Goal: Task Accomplishment & Management: Manage account settings

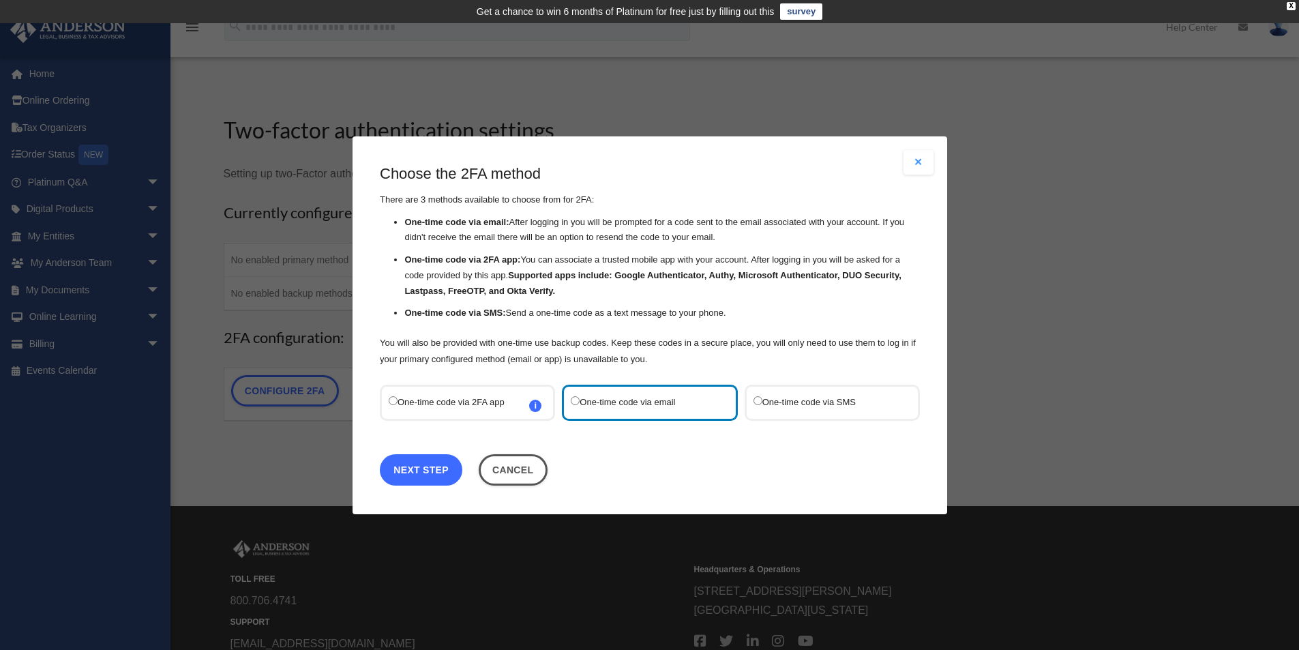
click at [435, 467] on link "Next Step" at bounding box center [421, 468] width 83 height 31
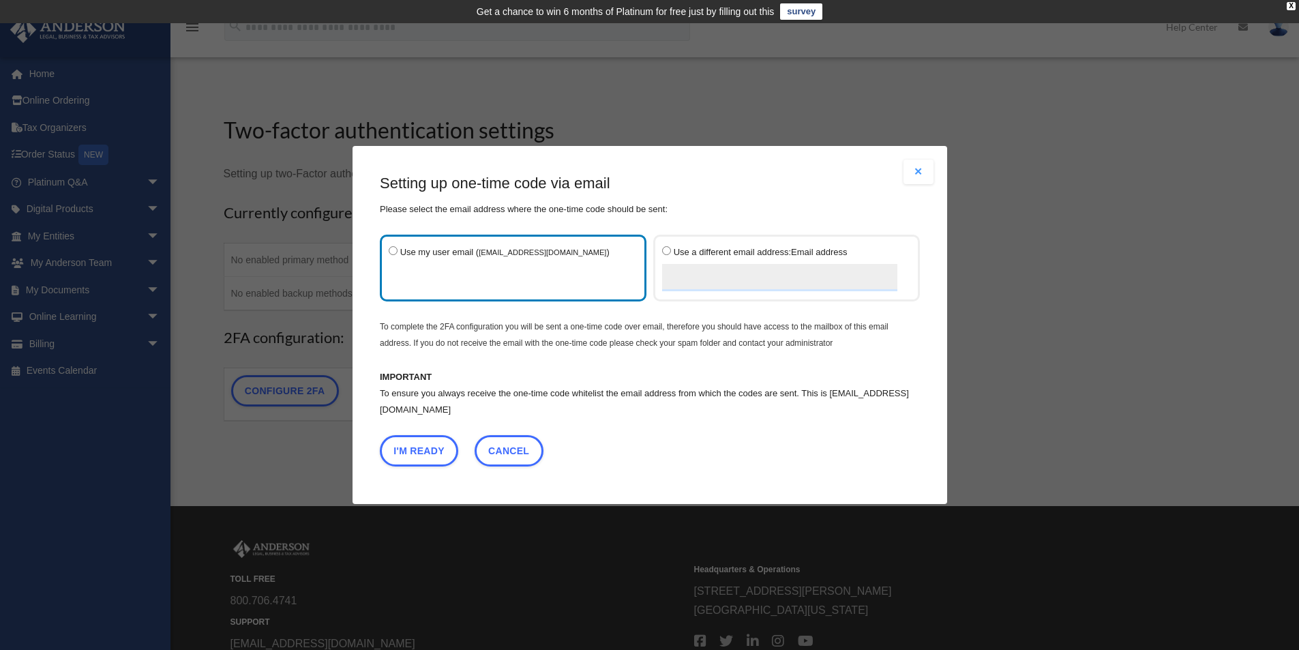
click at [425, 285] on label "Use my user email ( rjtrebilcock@gmail.com )" at bounding box center [506, 267] width 235 height 49
click at [422, 451] on button "I'm Ready" at bounding box center [419, 450] width 78 height 31
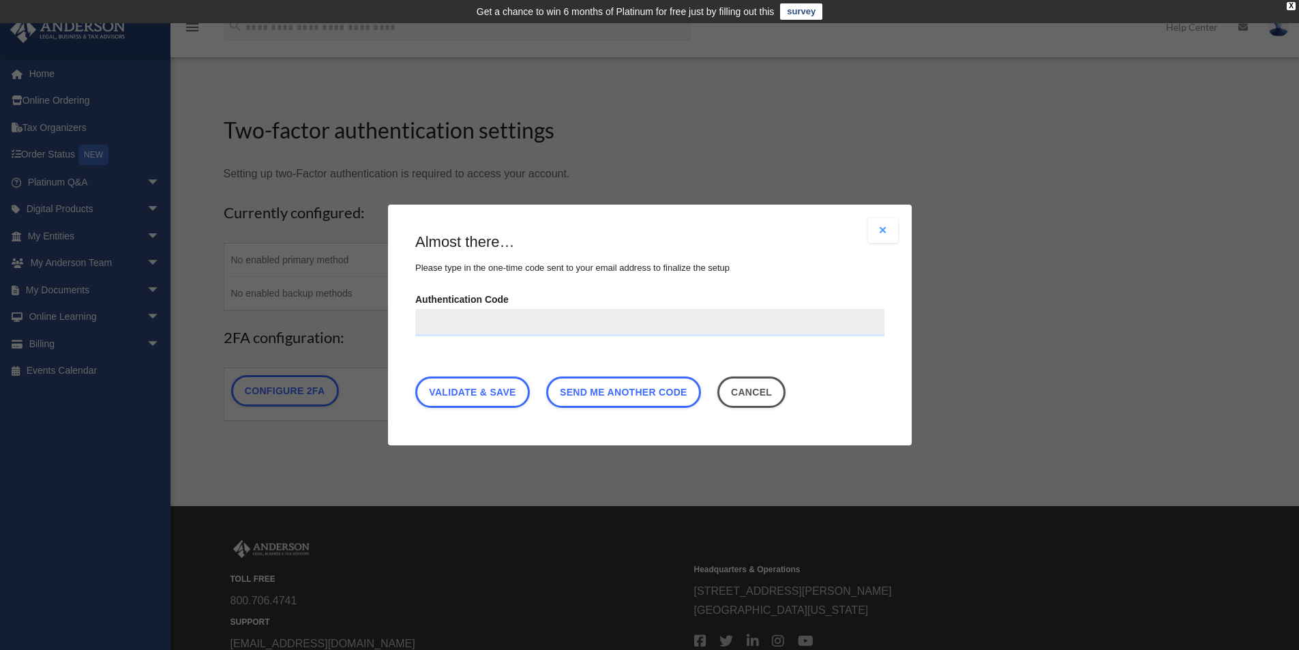
click at [454, 323] on input "Authentication Code" at bounding box center [649, 322] width 469 height 27
type input "******"
click at [456, 389] on link "Validate & Save" at bounding box center [472, 391] width 115 height 31
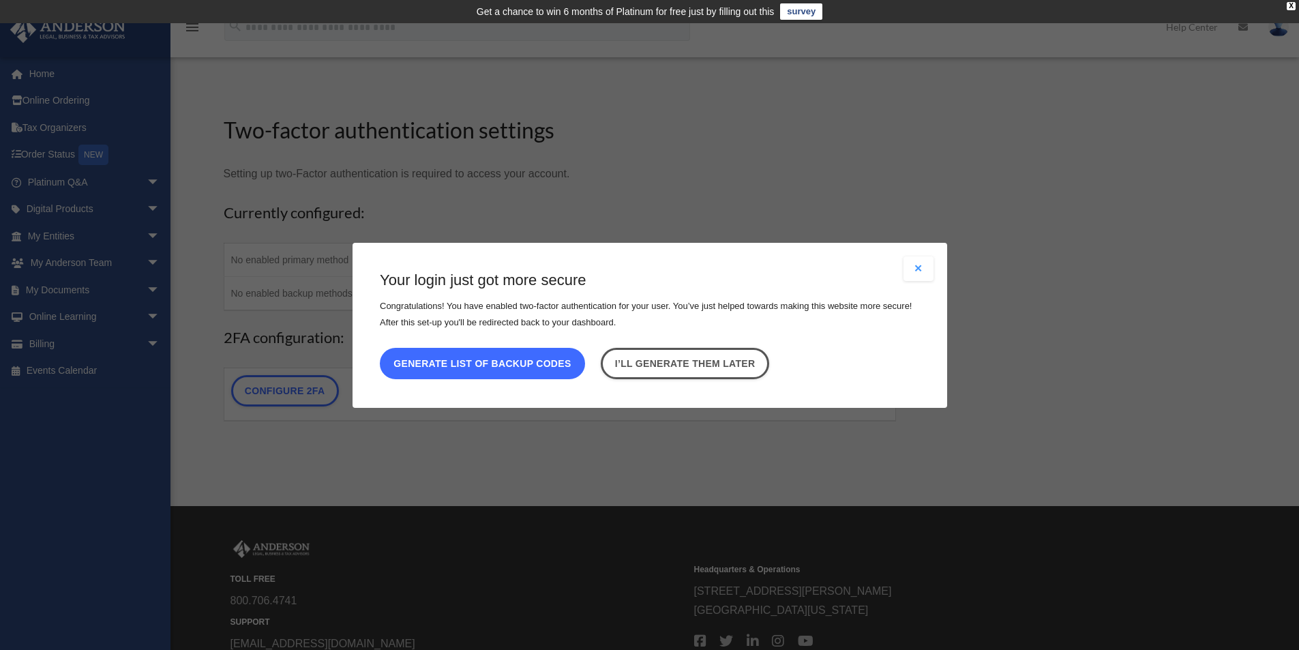
click at [453, 363] on button "Generate list of backup codes" at bounding box center [482, 362] width 205 height 31
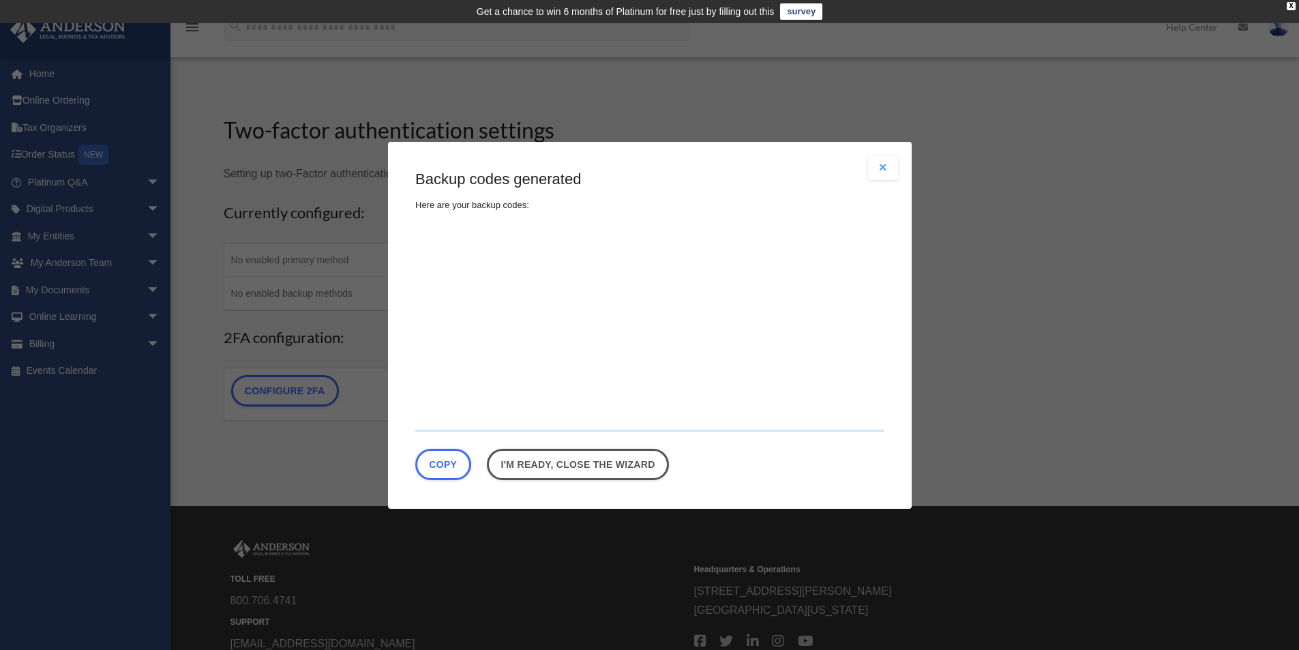
type textarea "**********"
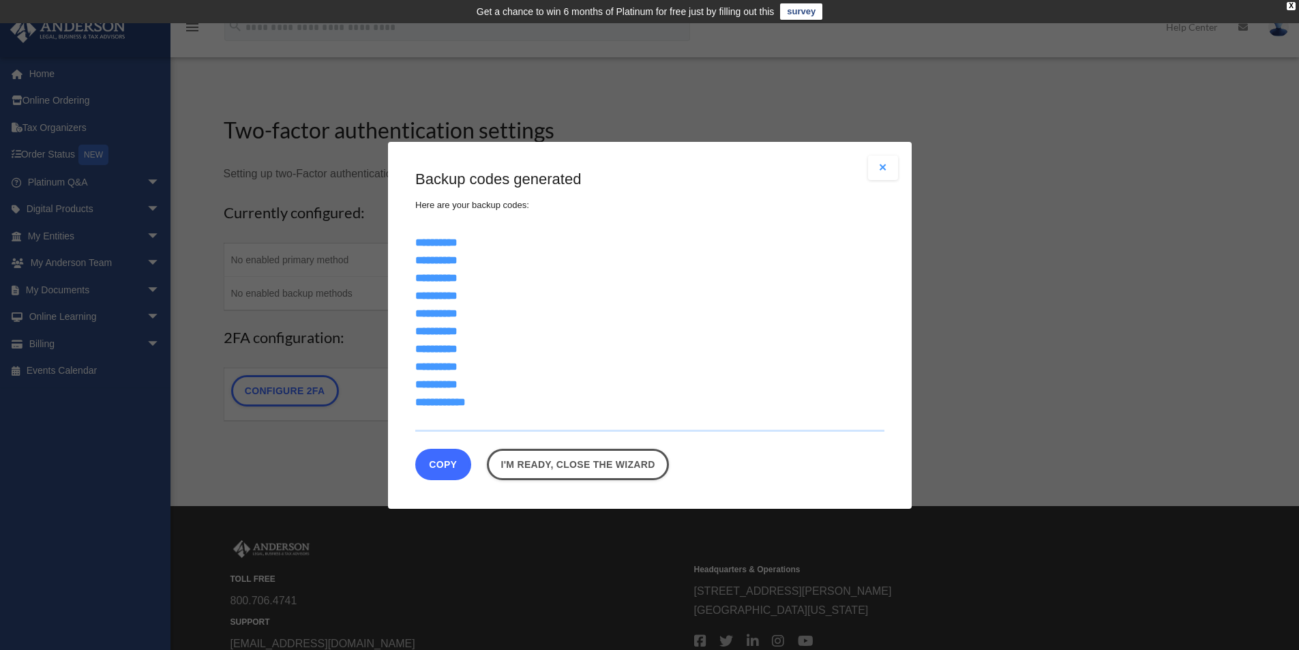
click at [442, 462] on button "Copy" at bounding box center [443, 463] width 56 height 31
click at [588, 465] on link "I'm ready, close the wizard" at bounding box center [587, 463] width 182 height 31
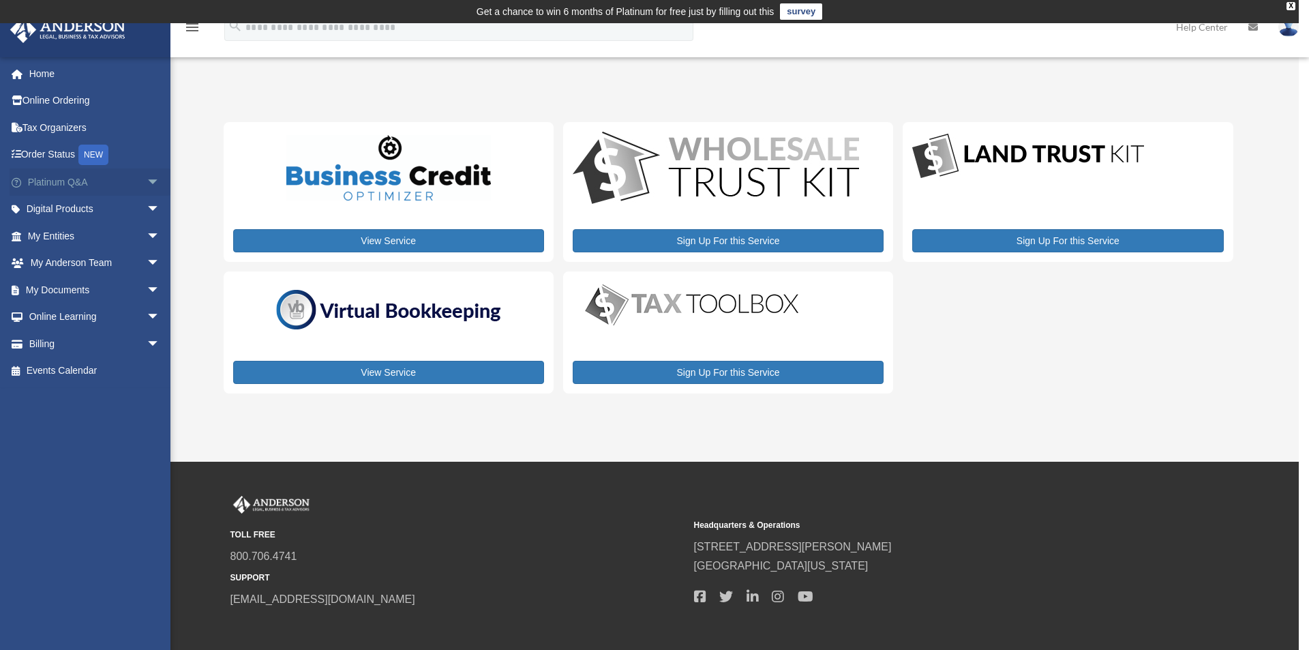
click at [53, 183] on link "Platinum Q&A arrow_drop_down" at bounding box center [95, 181] width 171 height 27
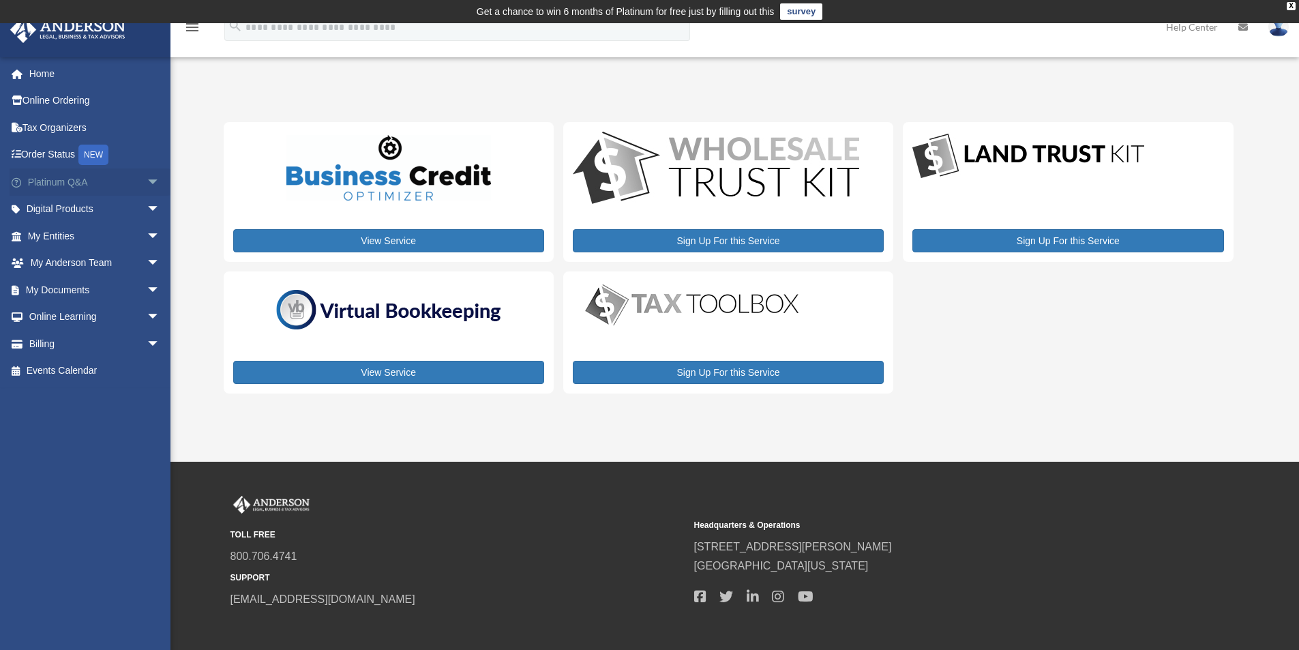
click at [147, 181] on span "arrow_drop_down" at bounding box center [160, 182] width 27 height 28
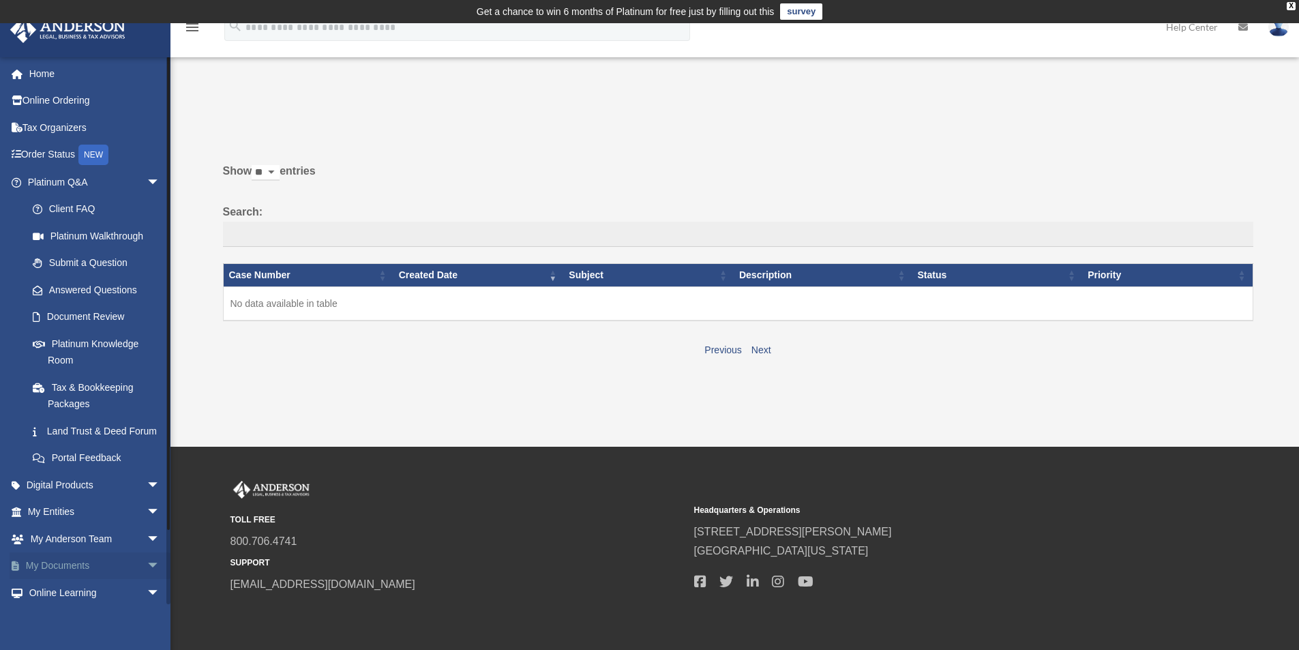
click at [63, 580] on link "My Documents arrow_drop_down" at bounding box center [95, 565] width 171 height 27
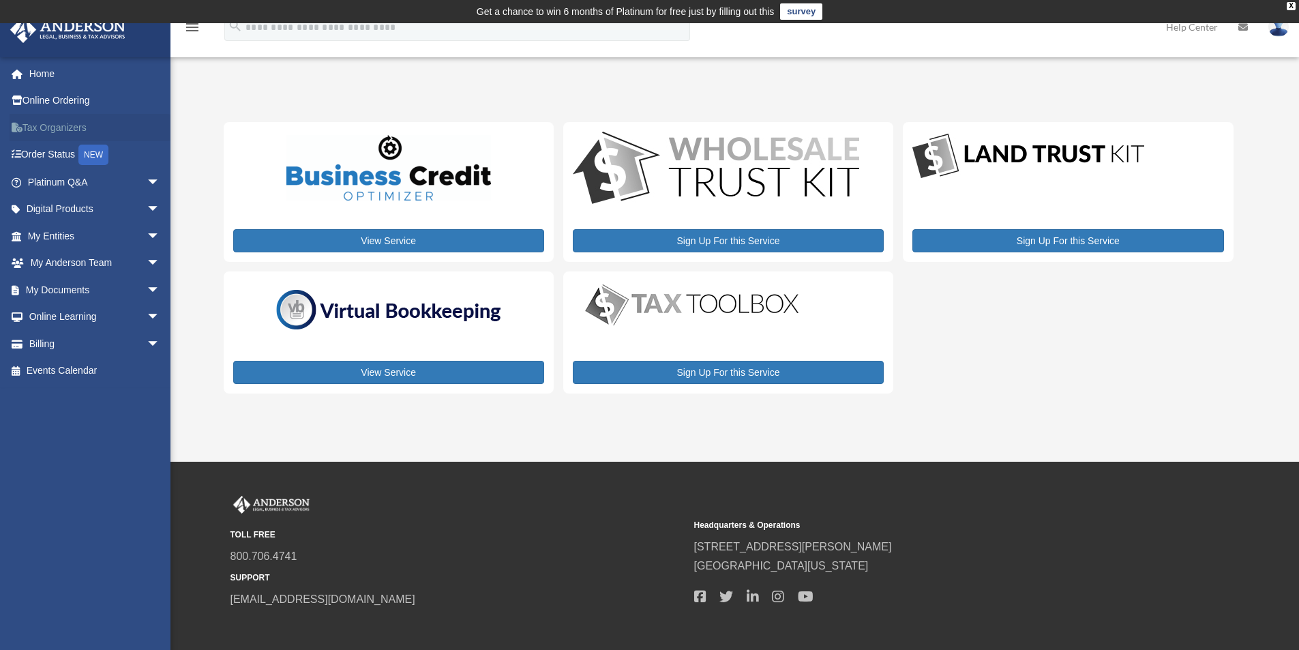
click at [48, 125] on link "Tax Organizers" at bounding box center [95, 127] width 171 height 27
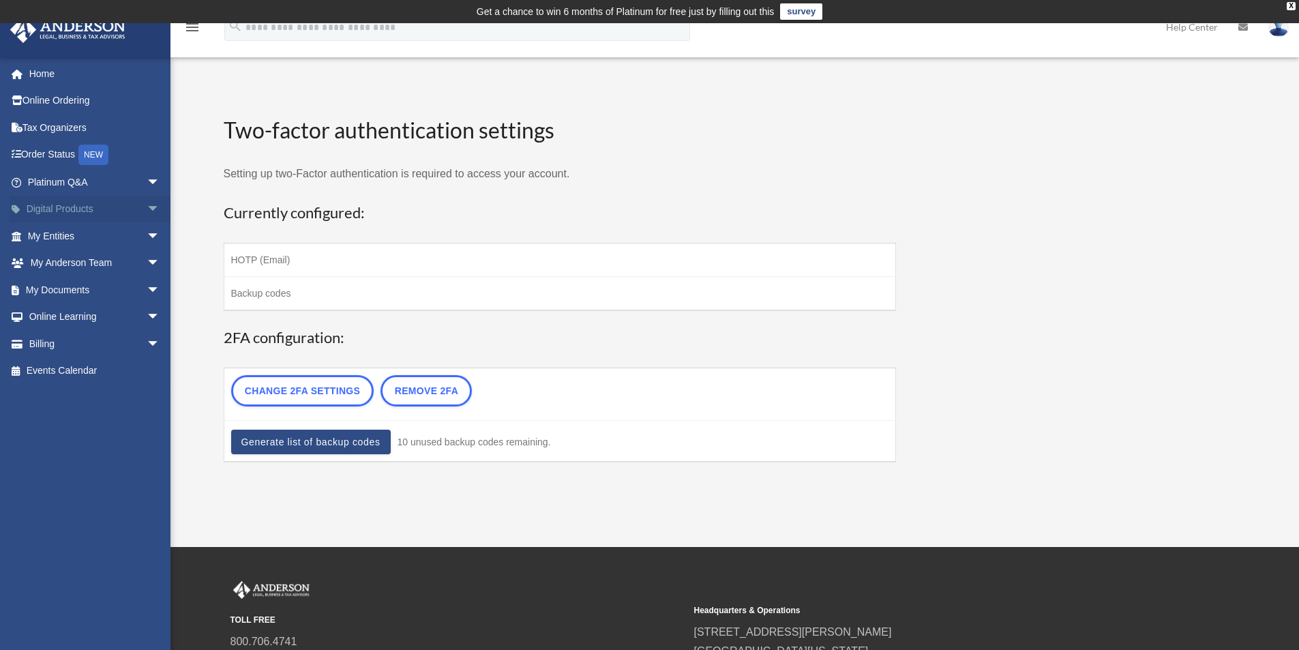
click at [147, 204] on span "arrow_drop_down" at bounding box center [160, 210] width 27 height 28
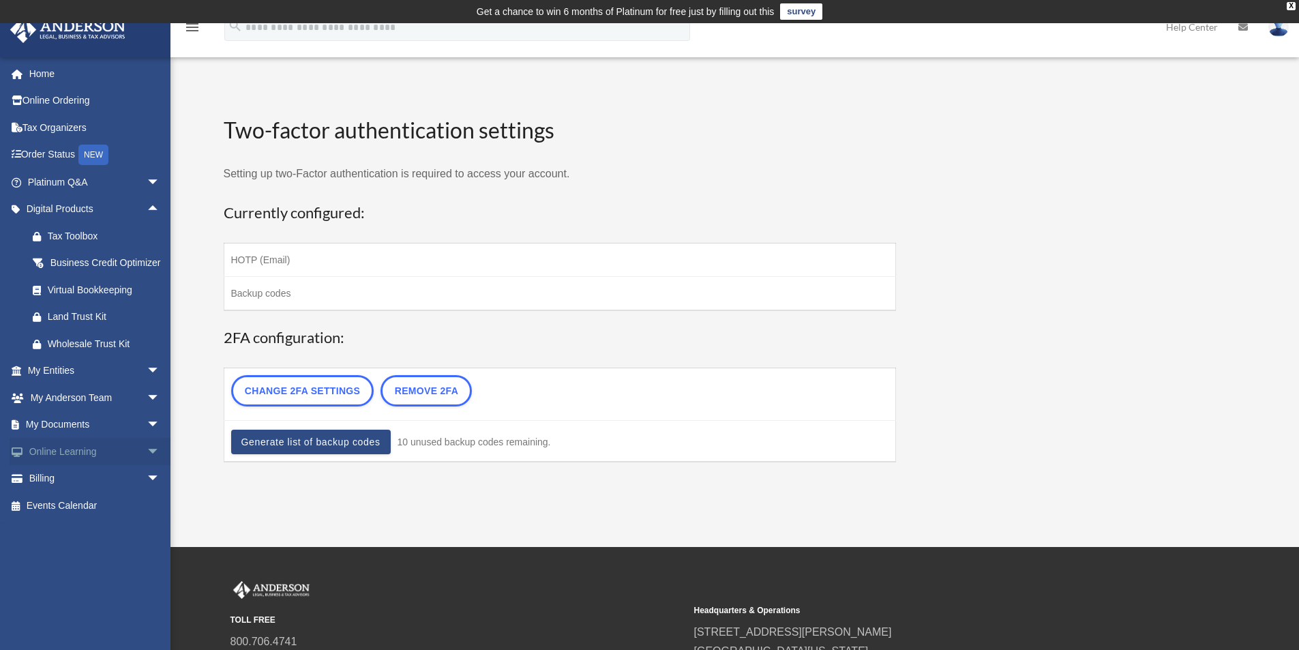
click at [147, 464] on span "arrow_drop_down" at bounding box center [160, 452] width 27 height 28
click at [71, 517] on link "Video Training" at bounding box center [100, 505] width 162 height 27
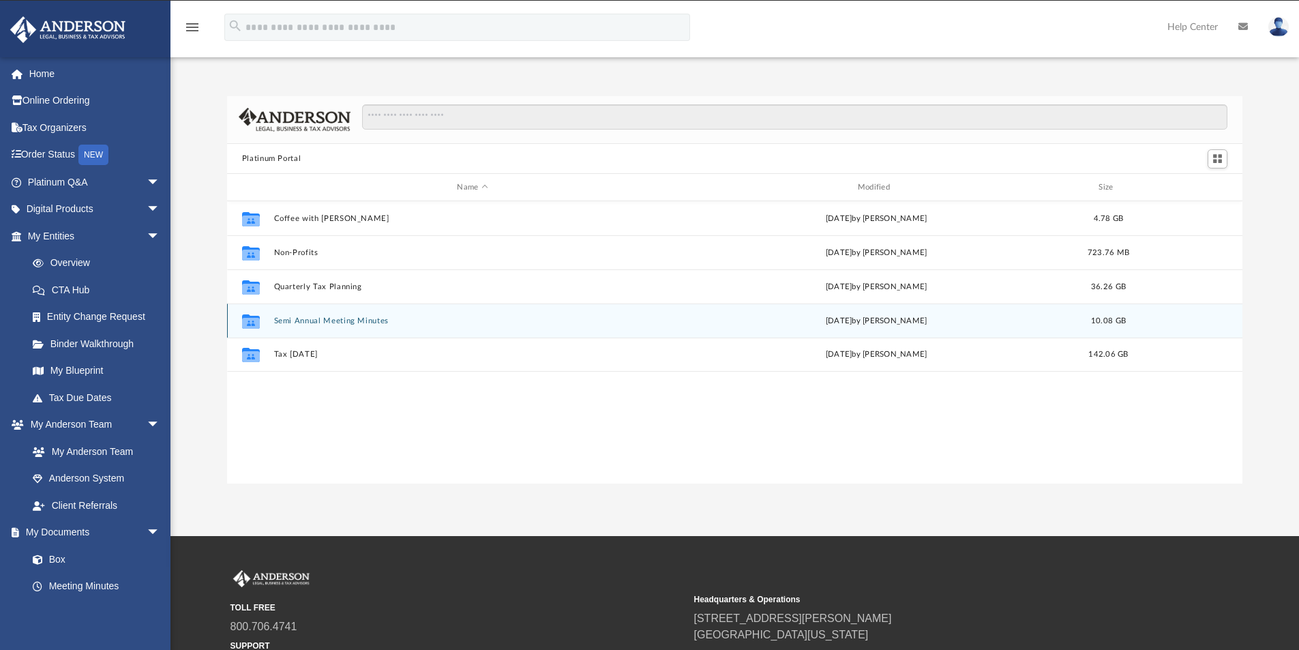
scroll to position [300, 1005]
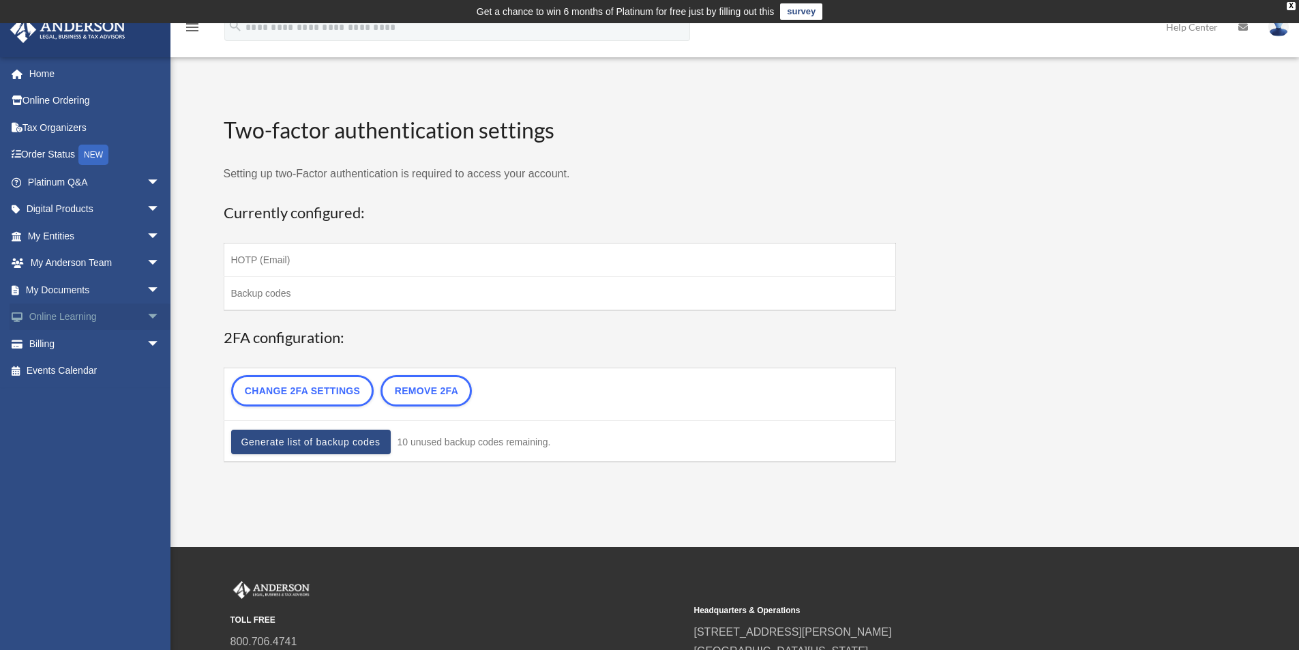
click at [147, 315] on span "arrow_drop_down" at bounding box center [160, 317] width 27 height 28
click at [63, 395] on link "Resources" at bounding box center [100, 397] width 162 height 27
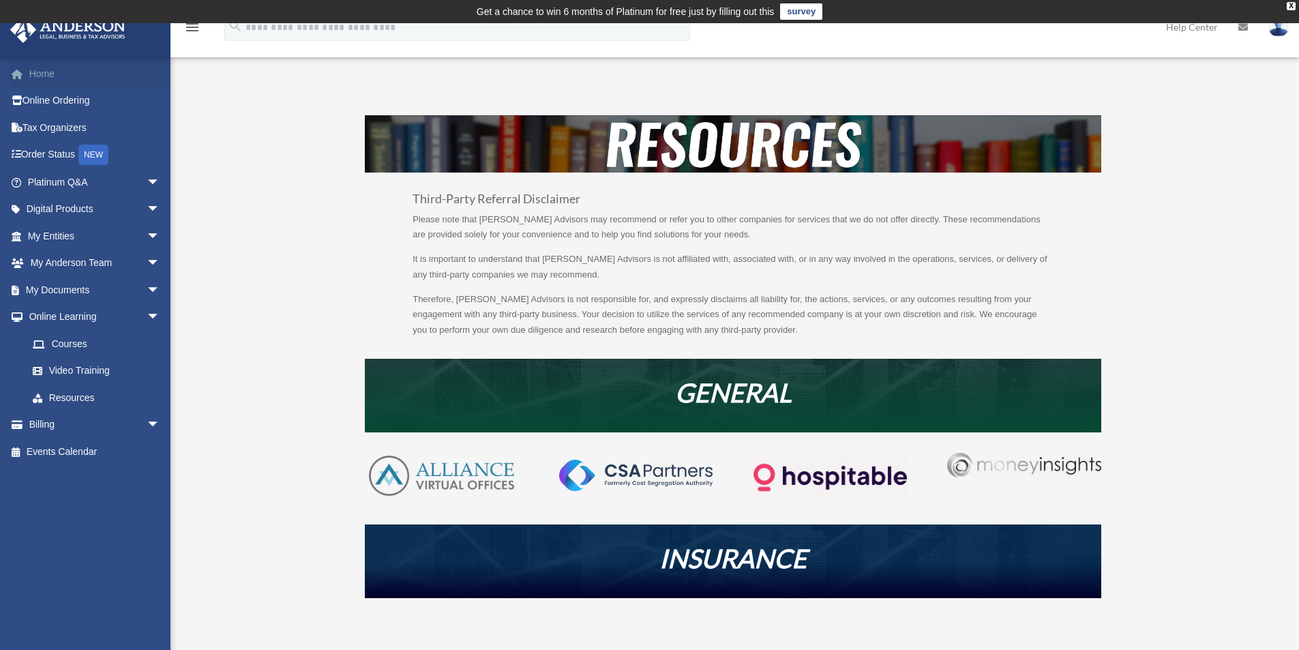
click at [41, 73] on link "Home" at bounding box center [95, 73] width 171 height 27
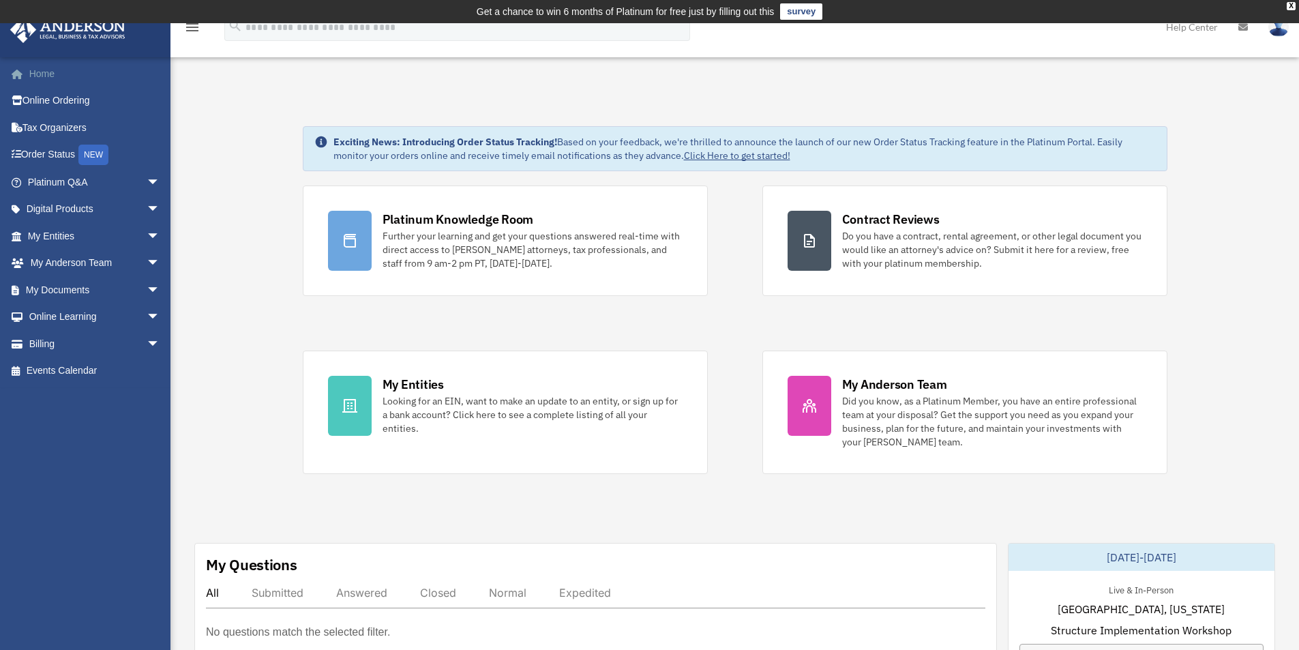
click at [41, 74] on link "Home" at bounding box center [95, 73] width 171 height 27
